Goal: Task Accomplishment & Management: Manage account settings

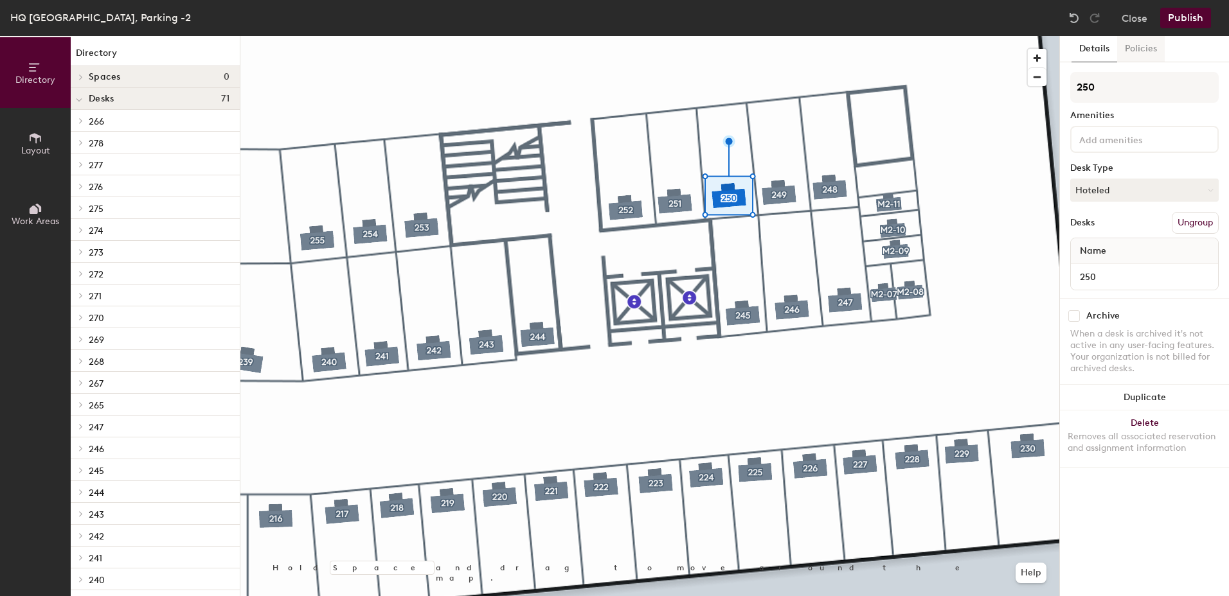
click at [1138, 44] on button "Policies" at bounding box center [1141, 49] width 48 height 26
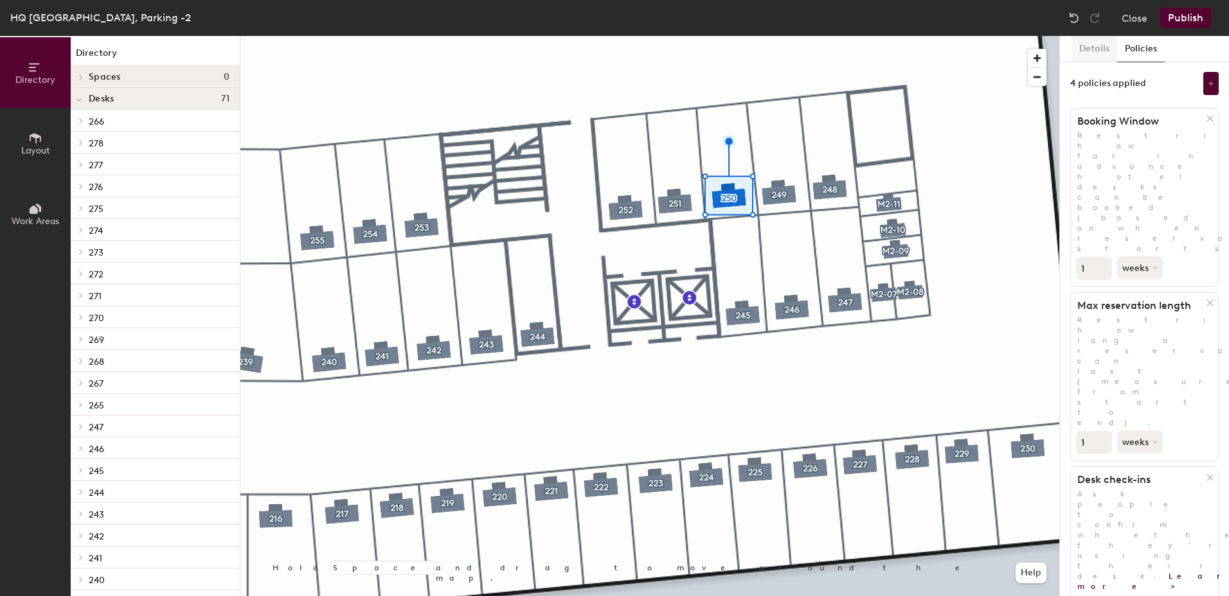
click at [1100, 46] on button "Details" at bounding box center [1094, 49] width 46 height 26
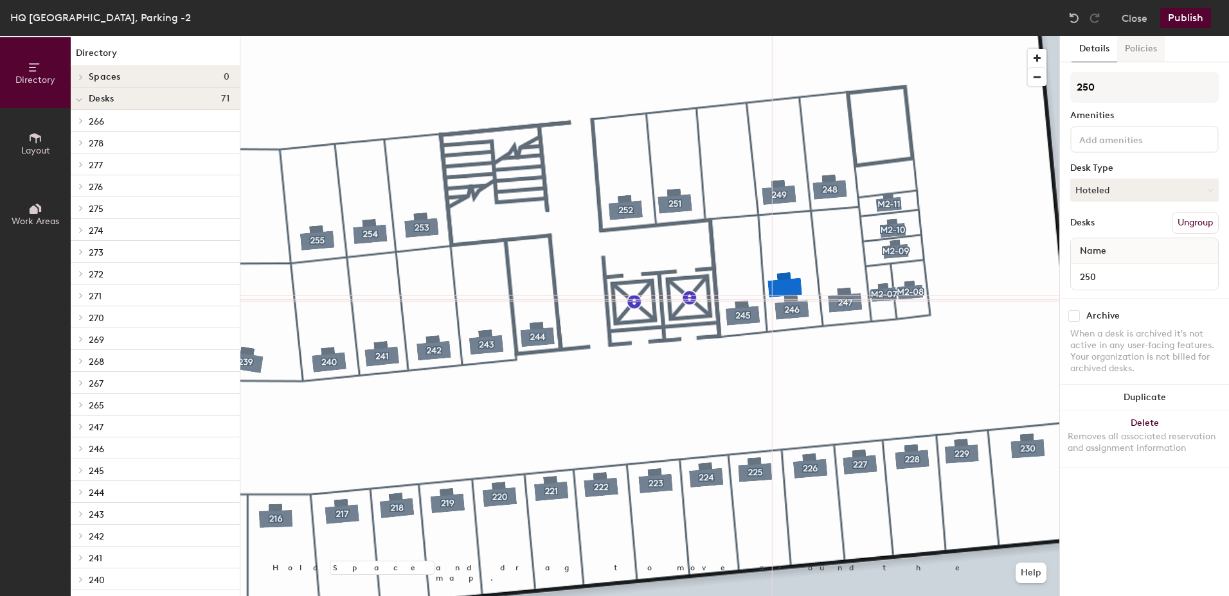
click at [1152, 55] on button "Policies" at bounding box center [1141, 49] width 48 height 26
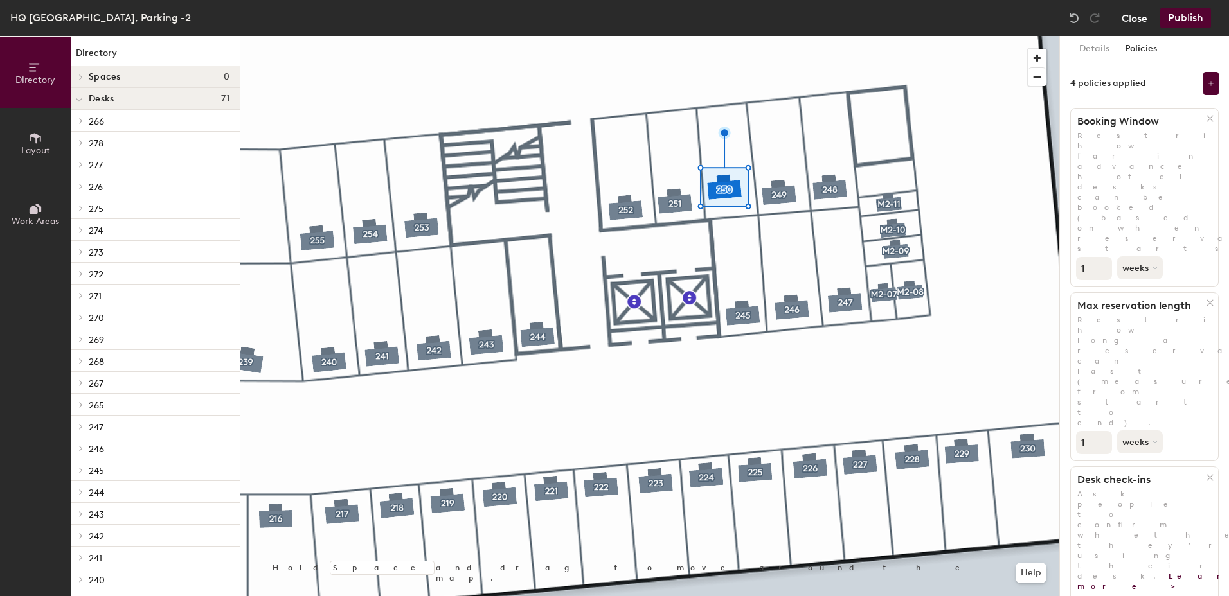
click at [1126, 15] on button "Close" at bounding box center [1134, 18] width 26 height 21
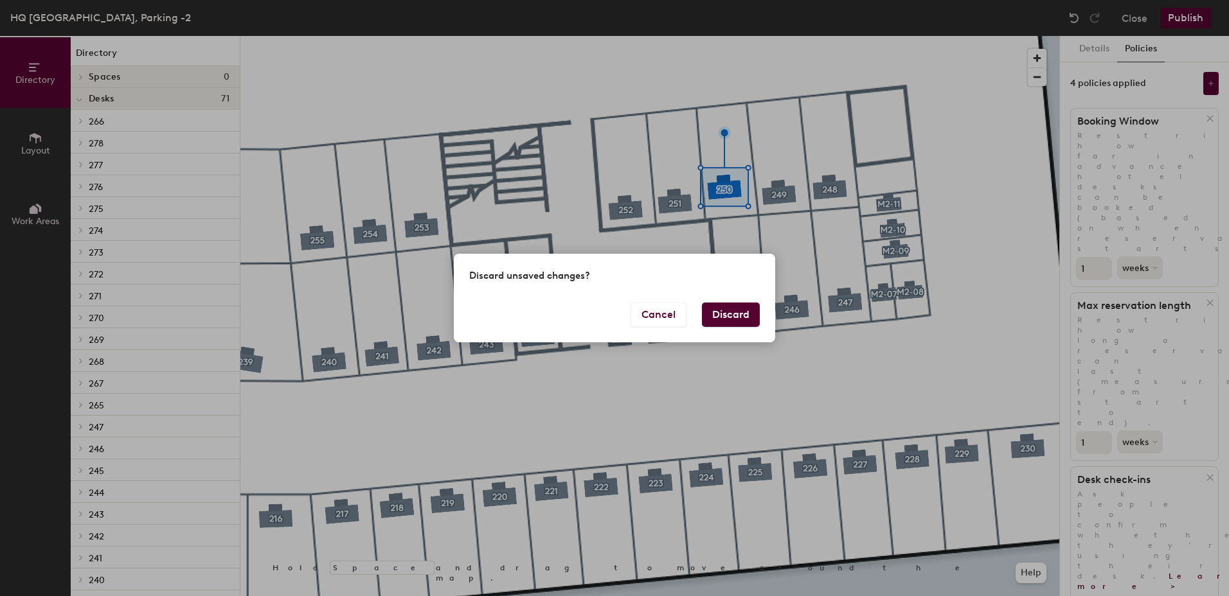
click at [722, 316] on button "Discard" at bounding box center [731, 315] width 58 height 24
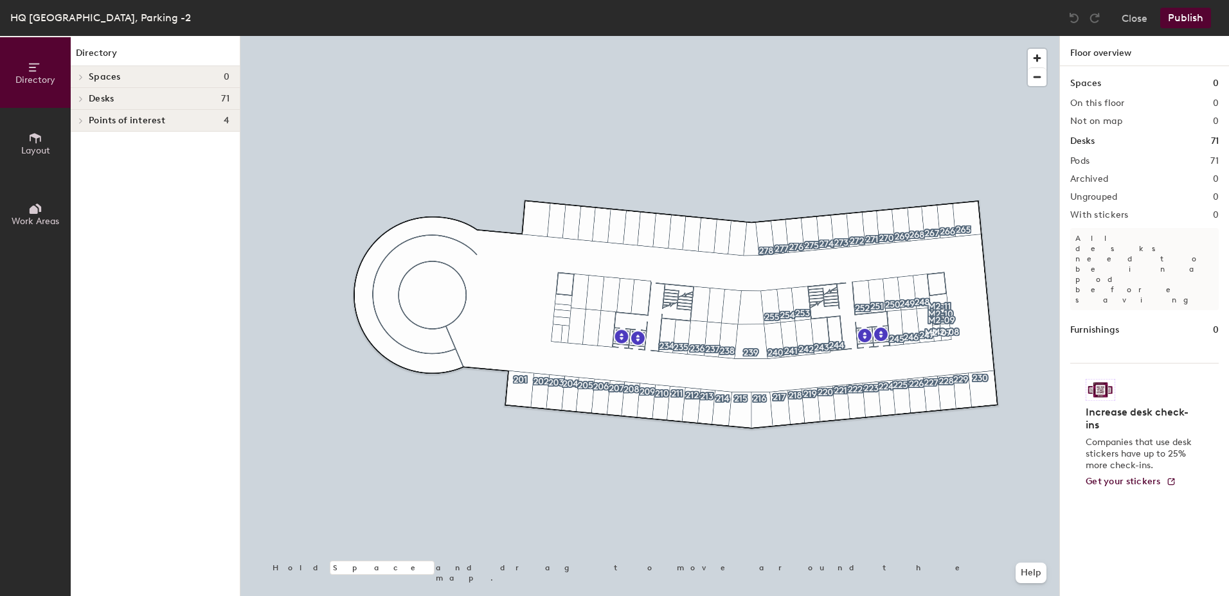
click at [89, 100] on span "Desks" at bounding box center [101, 99] width 25 height 10
click at [100, 123] on span "266" at bounding box center [96, 121] width 15 height 11
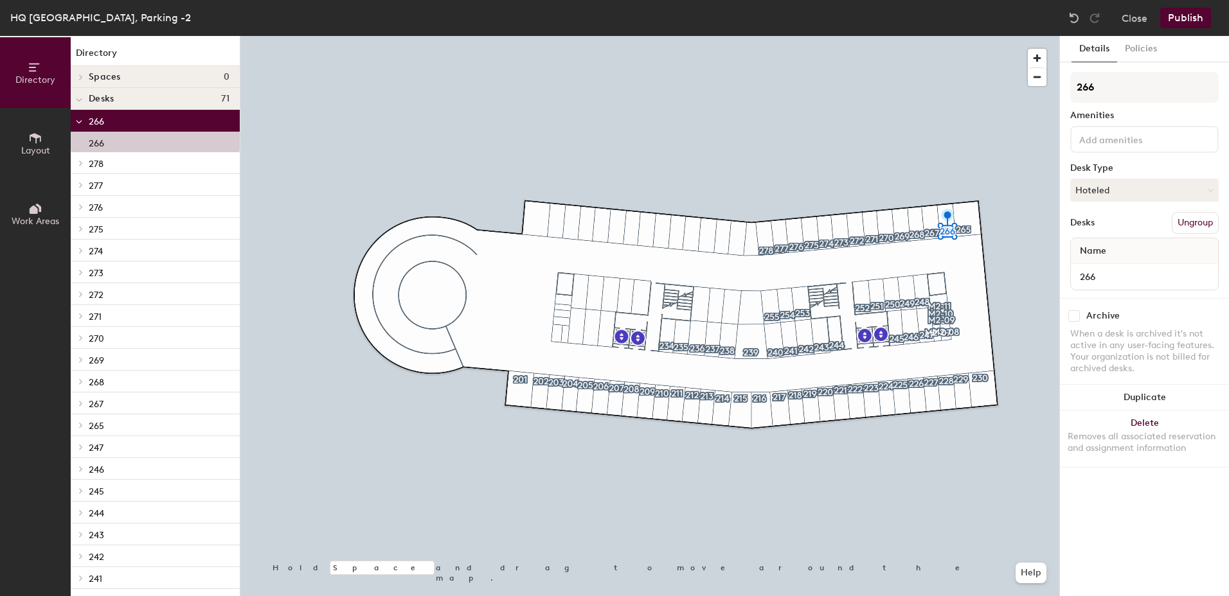
click at [85, 123] on div at bounding box center [79, 120] width 17 height 21
click at [85, 123] on div at bounding box center [80, 121] width 14 height 6
click at [114, 142] on div "266" at bounding box center [155, 142] width 169 height 21
click at [1145, 54] on button "Policies" at bounding box center [1141, 49] width 48 height 26
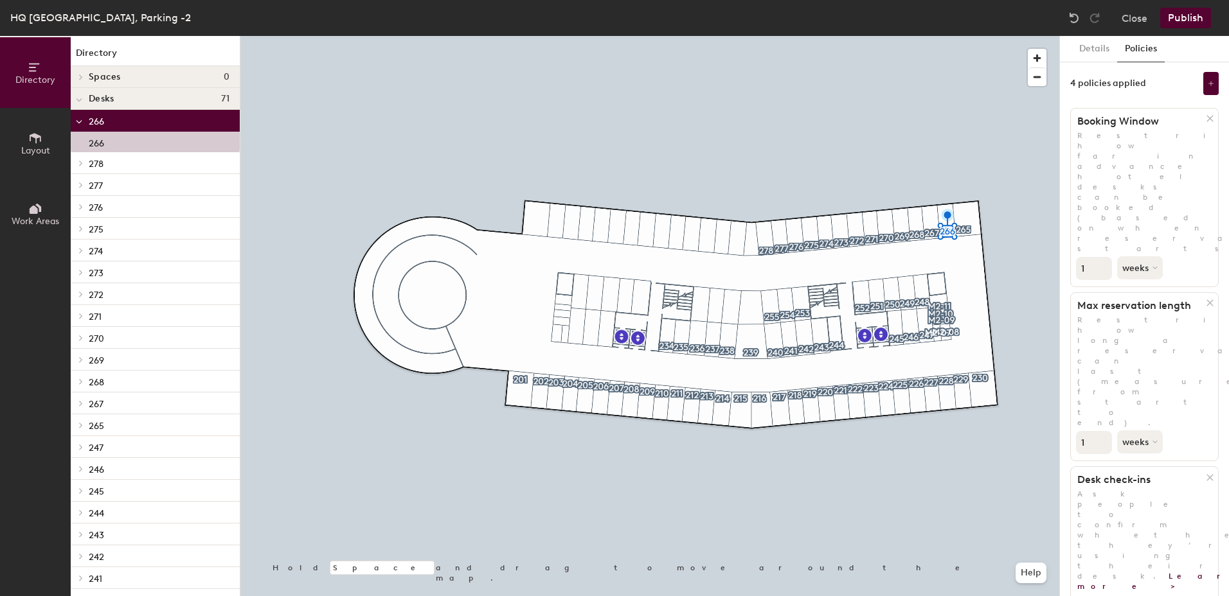
scroll to position [150, 0]
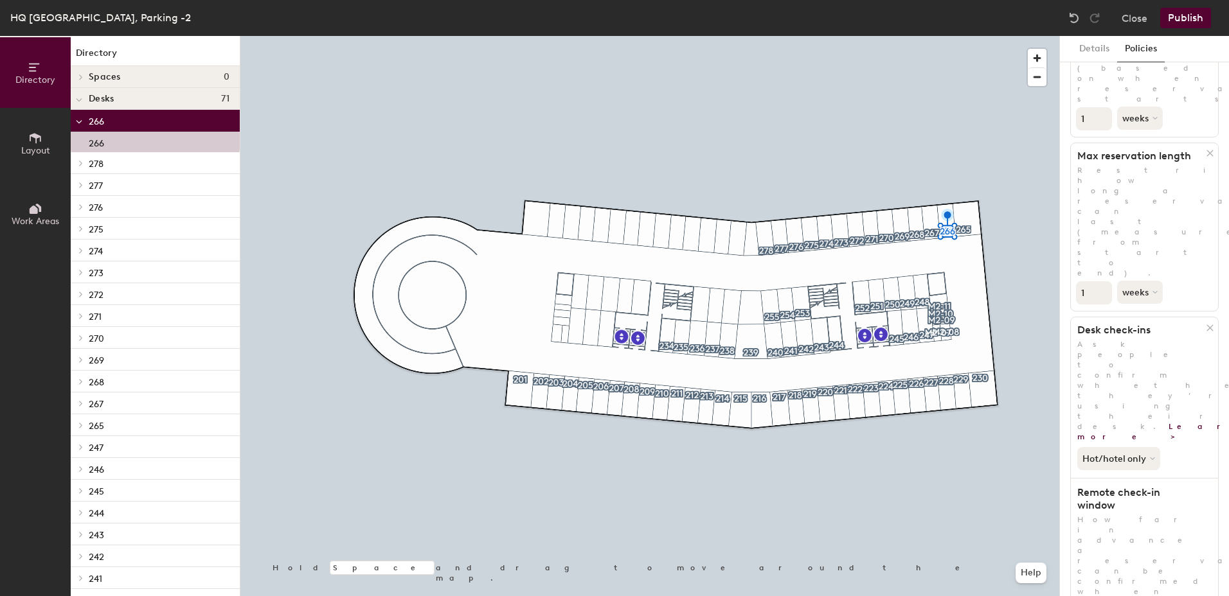
click at [85, 447] on span at bounding box center [80, 447] width 11 height 6
click at [85, 447] on div at bounding box center [79, 446] width 17 height 21
click at [85, 433] on div at bounding box center [79, 424] width 17 height 21
click at [51, 146] on button "Layout" at bounding box center [35, 143] width 71 height 71
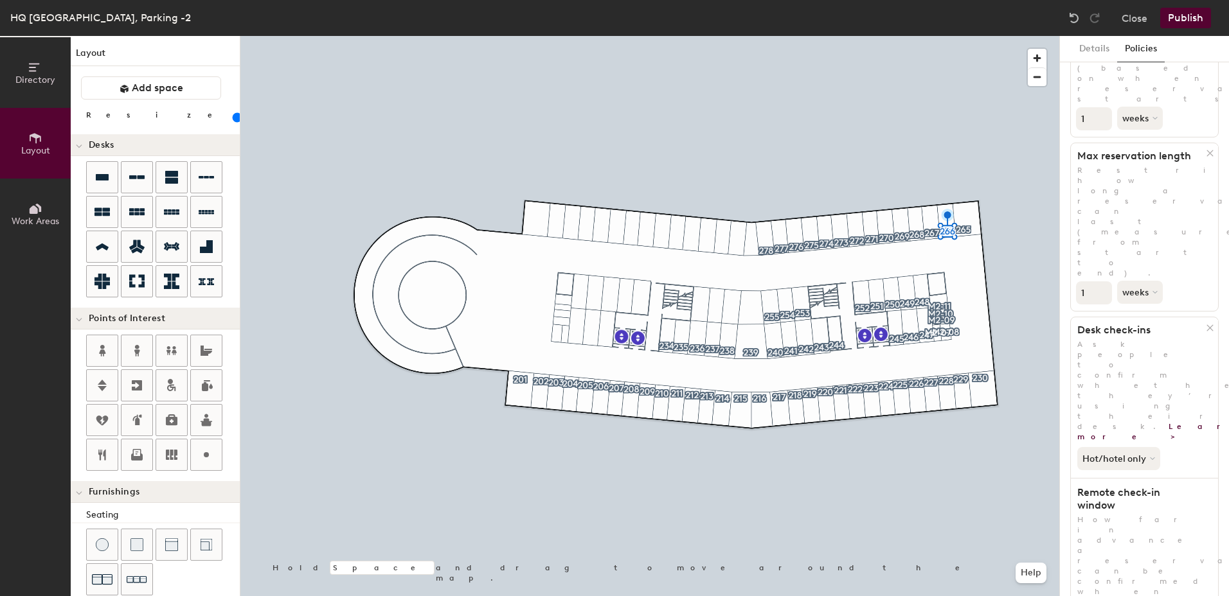
click at [41, 224] on span "Work Areas" at bounding box center [36, 221] width 48 height 11
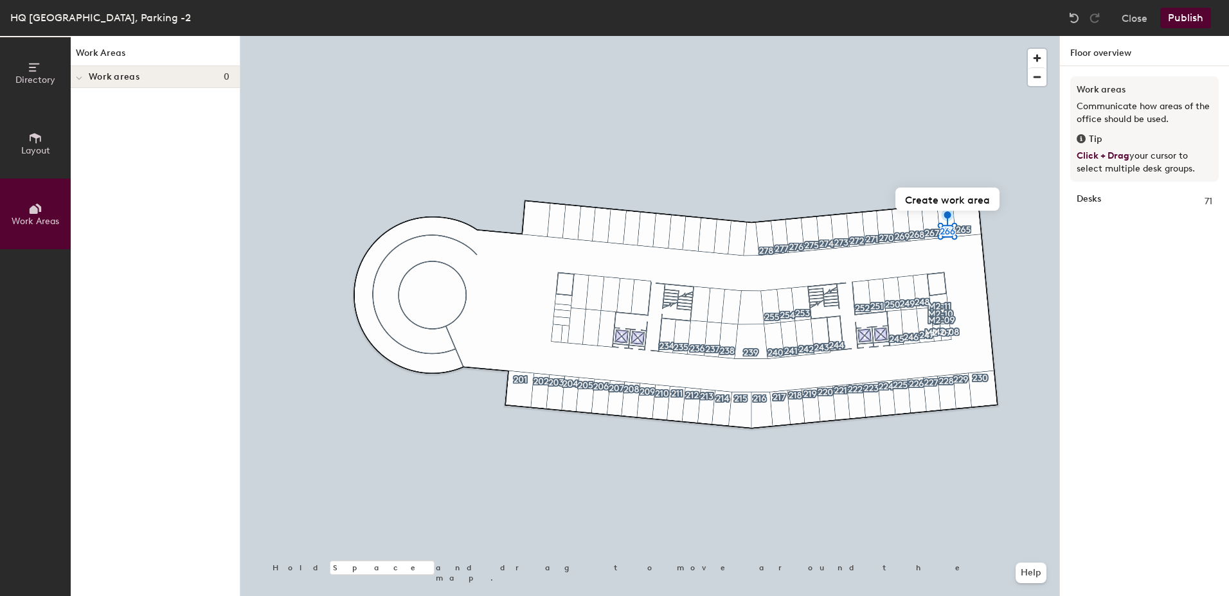
click at [84, 83] on div at bounding box center [79, 76] width 17 height 21
click at [1150, 24] on div "Close Publish" at bounding box center [1141, 18] width 155 height 21
click at [1146, 24] on button "Close" at bounding box center [1134, 18] width 26 height 21
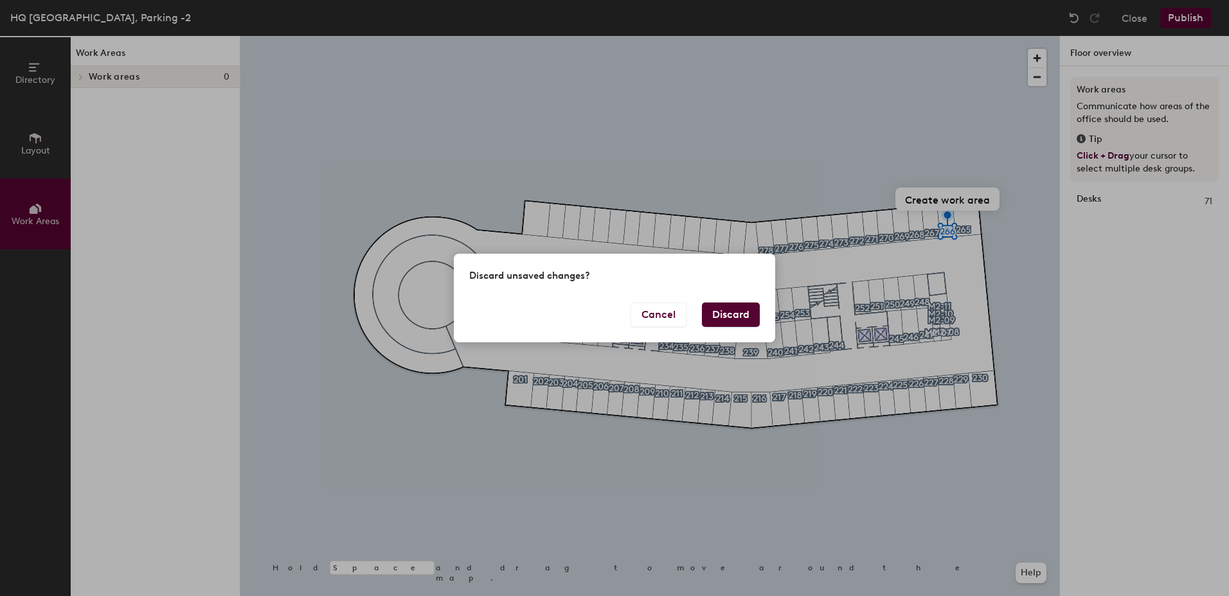
click at [717, 319] on button "Discard" at bounding box center [731, 315] width 58 height 24
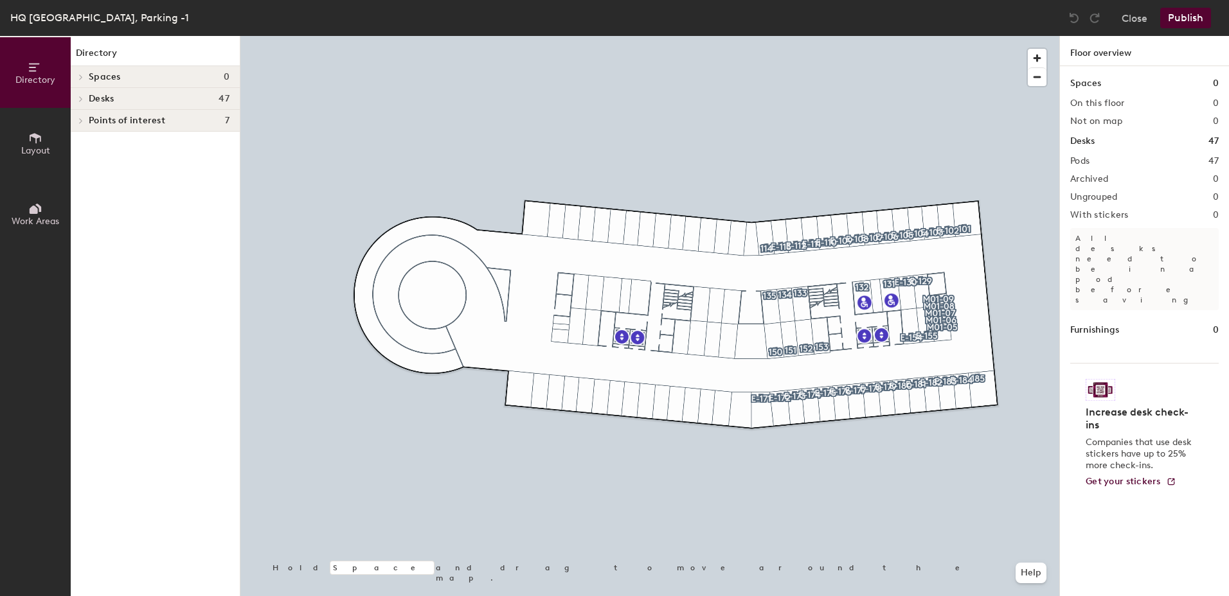
click at [84, 102] on div at bounding box center [79, 98] width 17 height 21
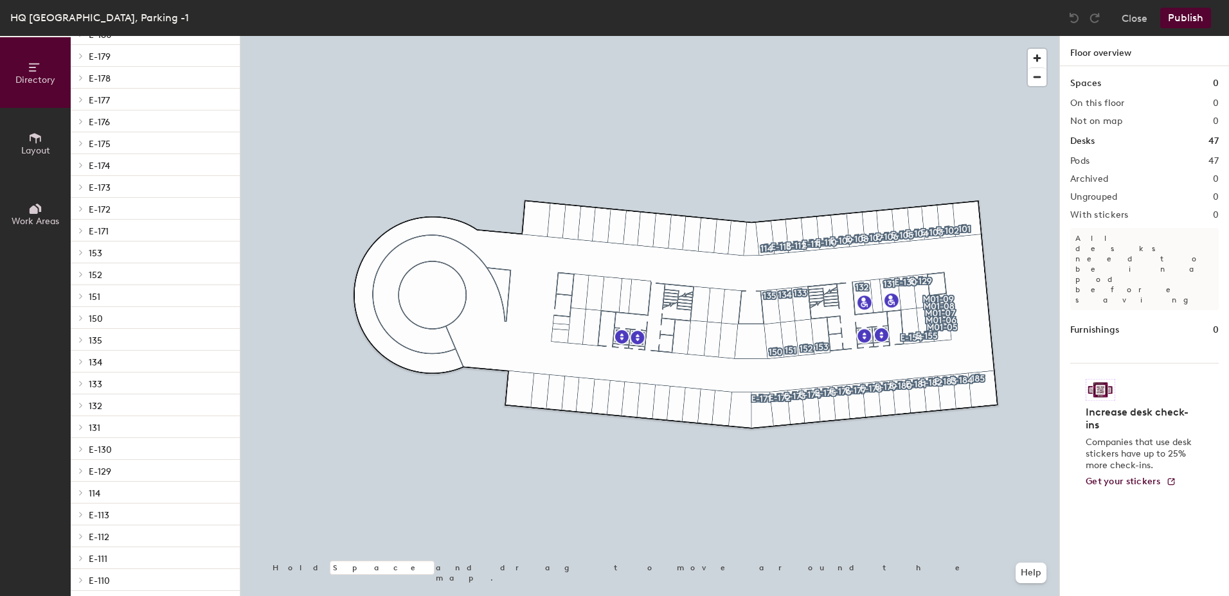
scroll to position [386, 0]
click at [83, 282] on icon at bounding box center [80, 281] width 5 height 6
click at [98, 301] on p "131" at bounding box center [95, 302] width 12 height 15
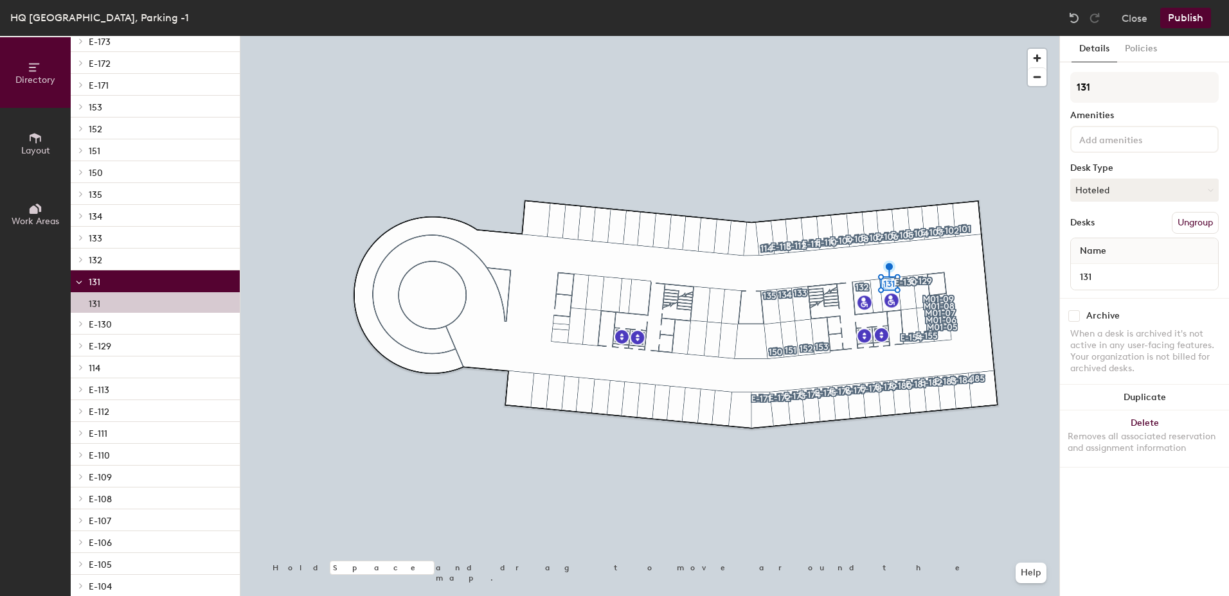
click at [98, 301] on p "131" at bounding box center [95, 302] width 12 height 15
click at [97, 301] on p "131" at bounding box center [95, 302] width 12 height 15
click at [1137, 17] on button "Close" at bounding box center [1134, 18] width 26 height 21
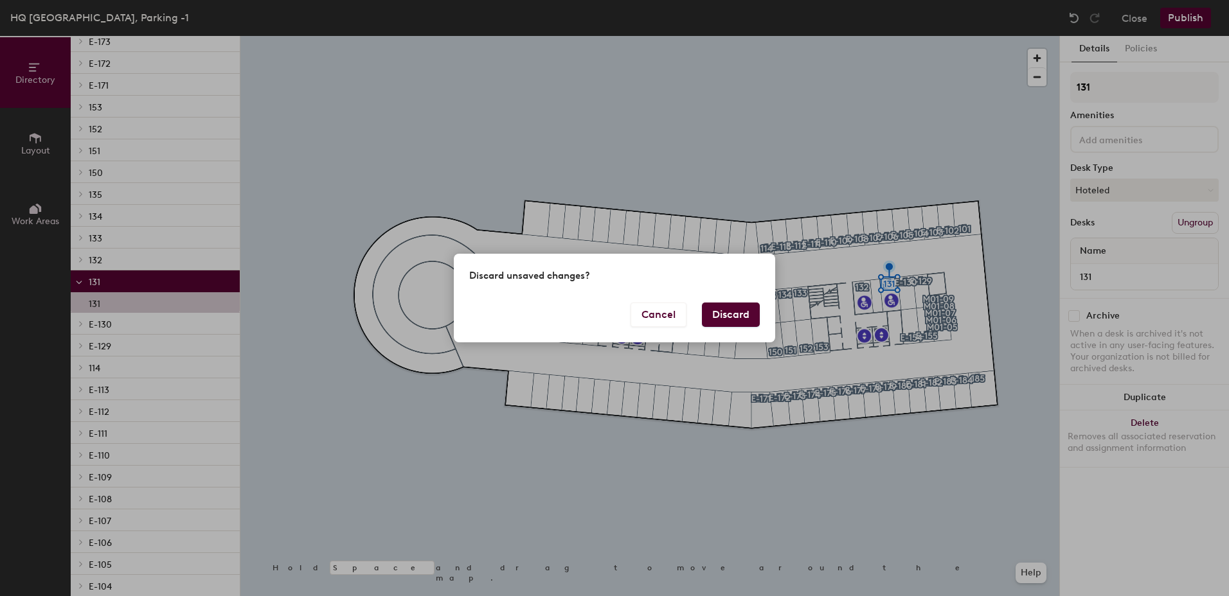
click at [734, 305] on button "Discard" at bounding box center [731, 315] width 58 height 24
